Goal: Task Accomplishment & Management: Complete application form

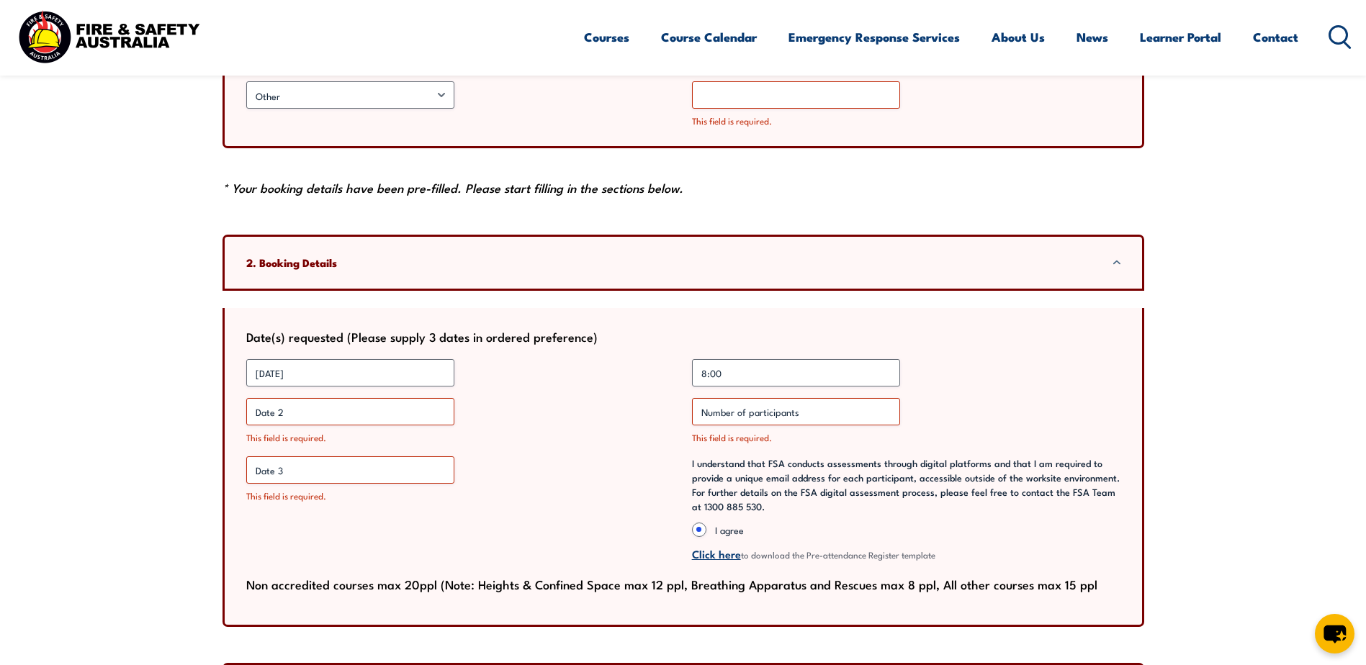
scroll to position [1008, 0]
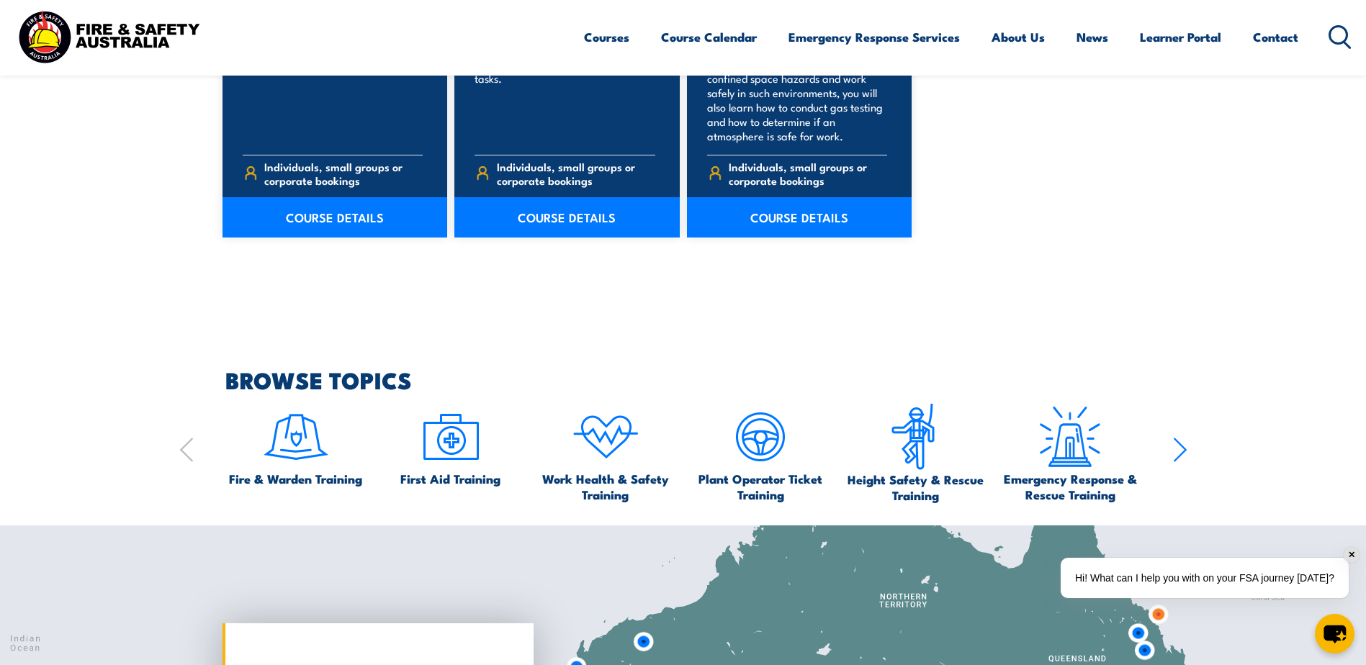
scroll to position [1296, 0]
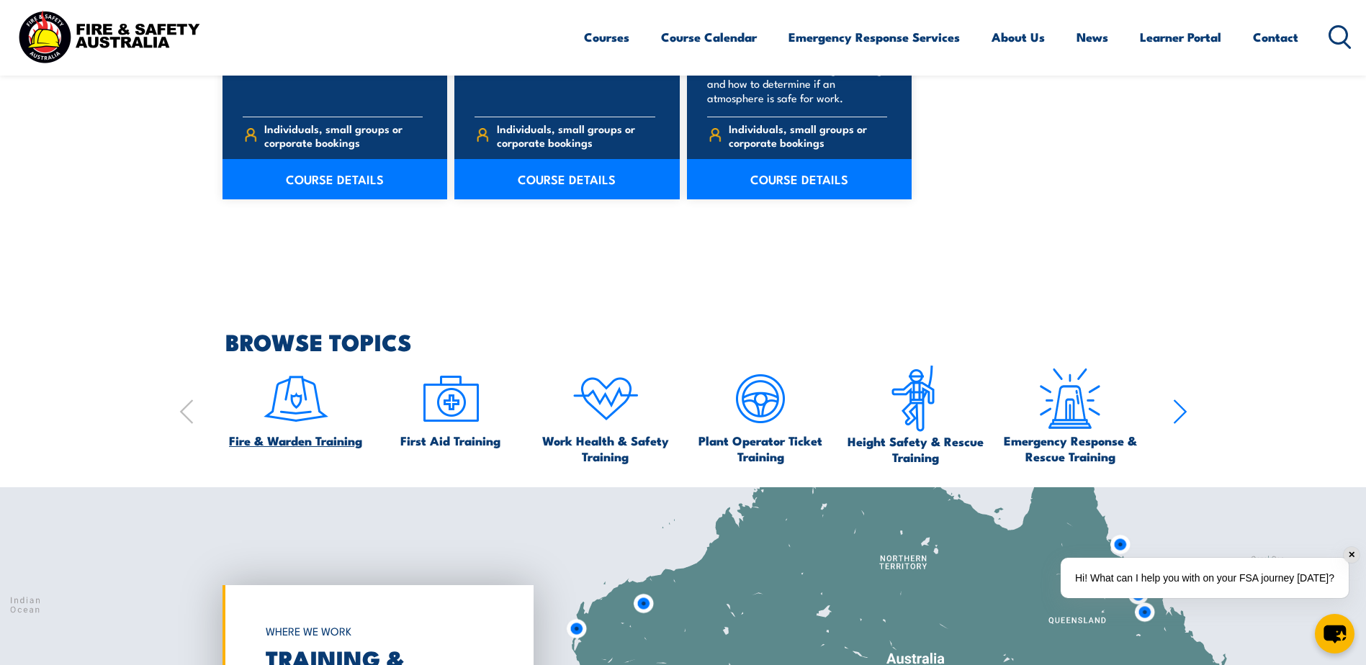
click at [302, 421] on img at bounding box center [296, 399] width 68 height 68
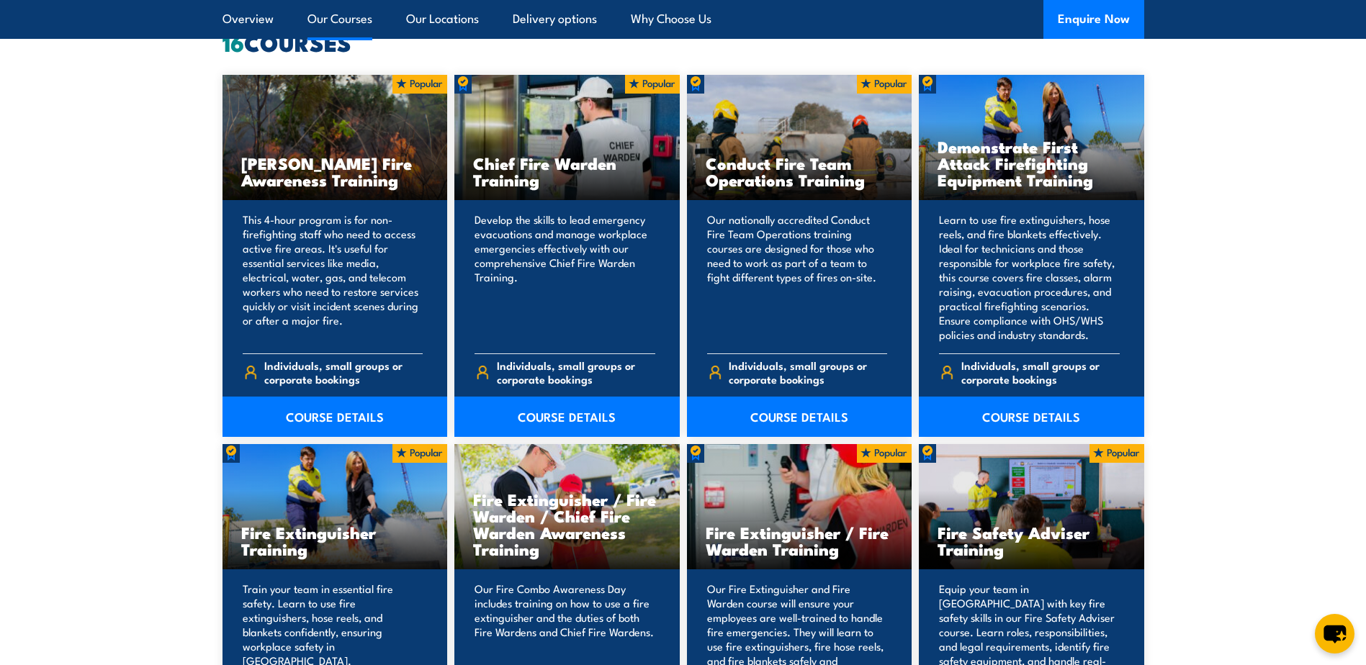
scroll to position [1152, 0]
